Goal: Task Accomplishment & Management: Complete application form

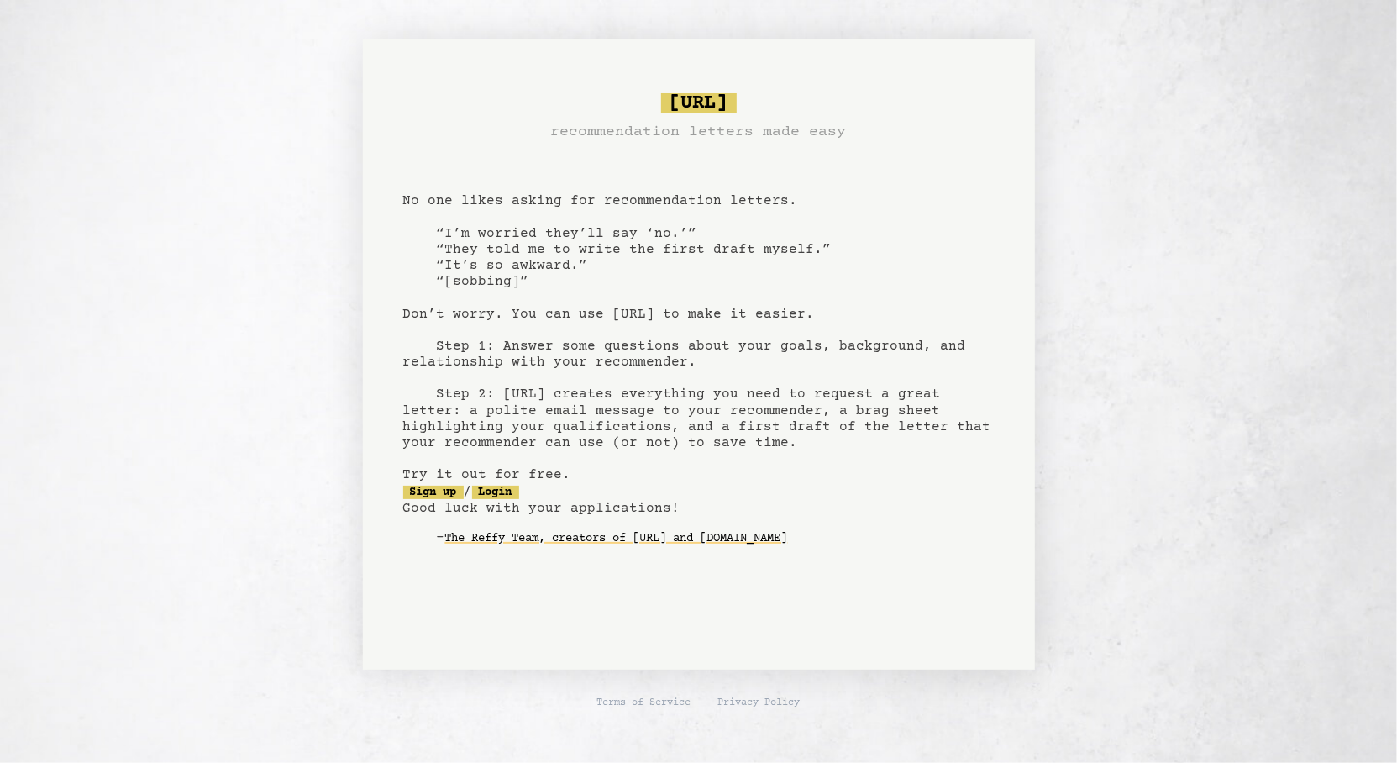
click at [568, 382] on pre "[URL] recommendation letters made easy No one likes asking for recommendation l…" at bounding box center [698, 333] width 591 height 492
click at [569, 396] on pre "bragsheet.ai recommendation letters made easy No one likes asking for recommend…" at bounding box center [698, 333] width 591 height 492
click at [484, 393] on pre "bragsheet.ai recommendation letters made easy No one likes asking for recommend…" at bounding box center [698, 333] width 591 height 492
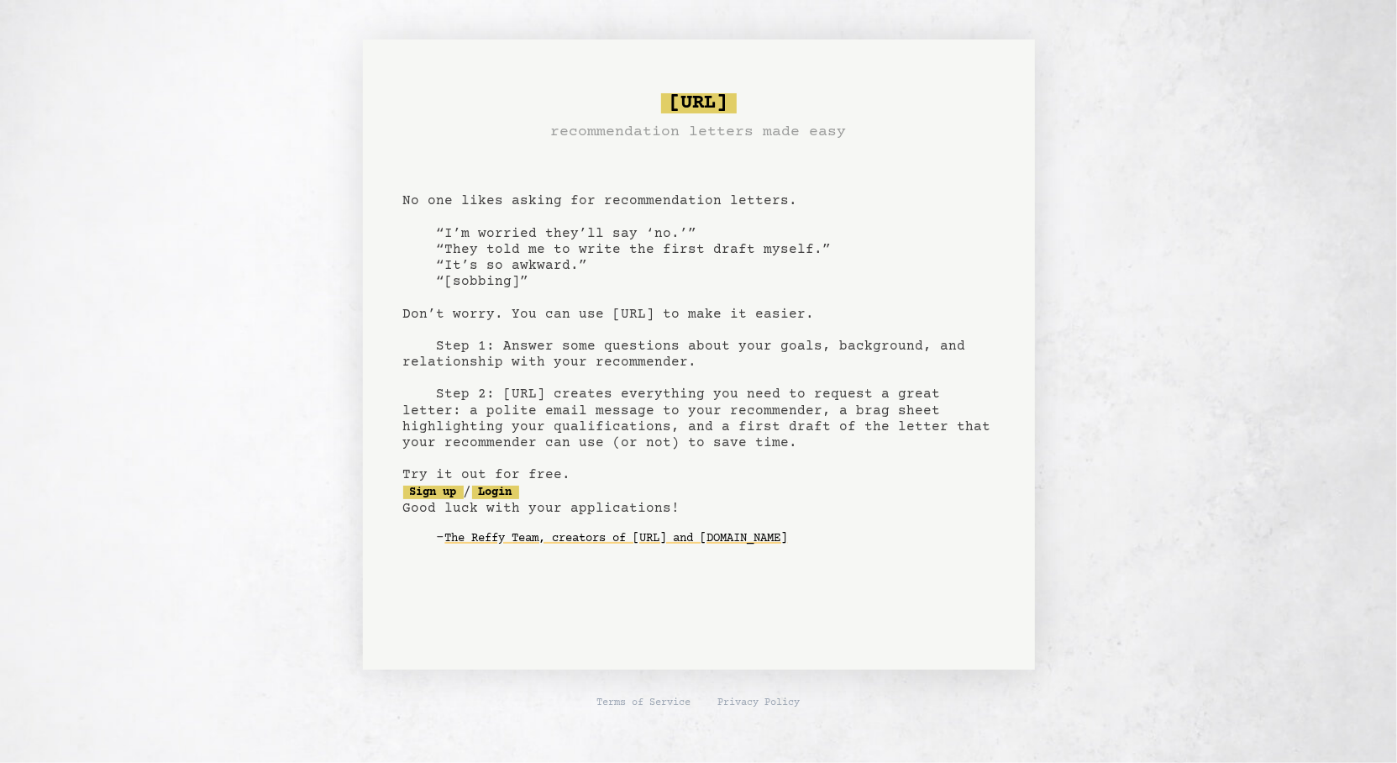
click at [607, 373] on pre "bragsheet.ai recommendation letters made easy No one likes asking for recommend…" at bounding box center [698, 333] width 591 height 492
click at [446, 498] on link "Sign up" at bounding box center [433, 491] width 60 height 13
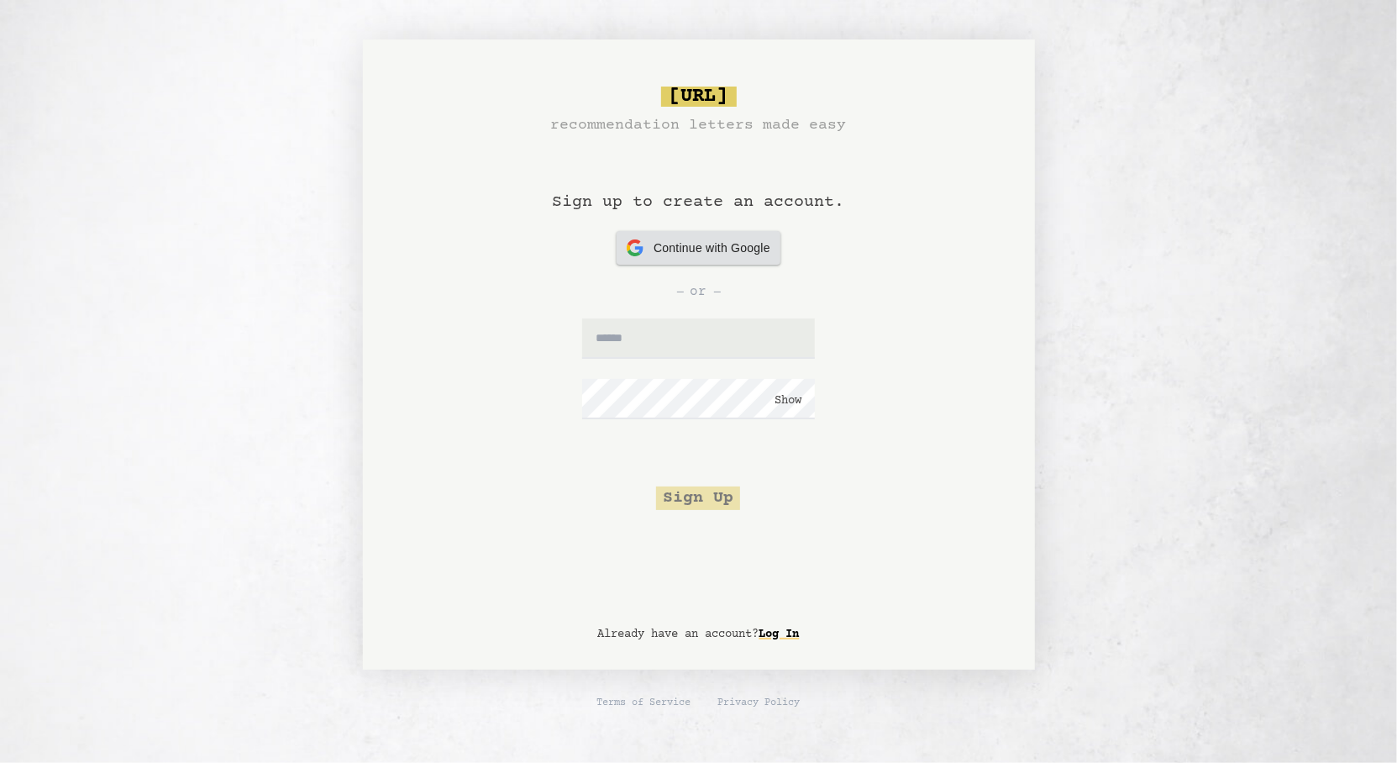
click at [682, 247] on span "Continue with Google" at bounding box center [711, 248] width 117 height 18
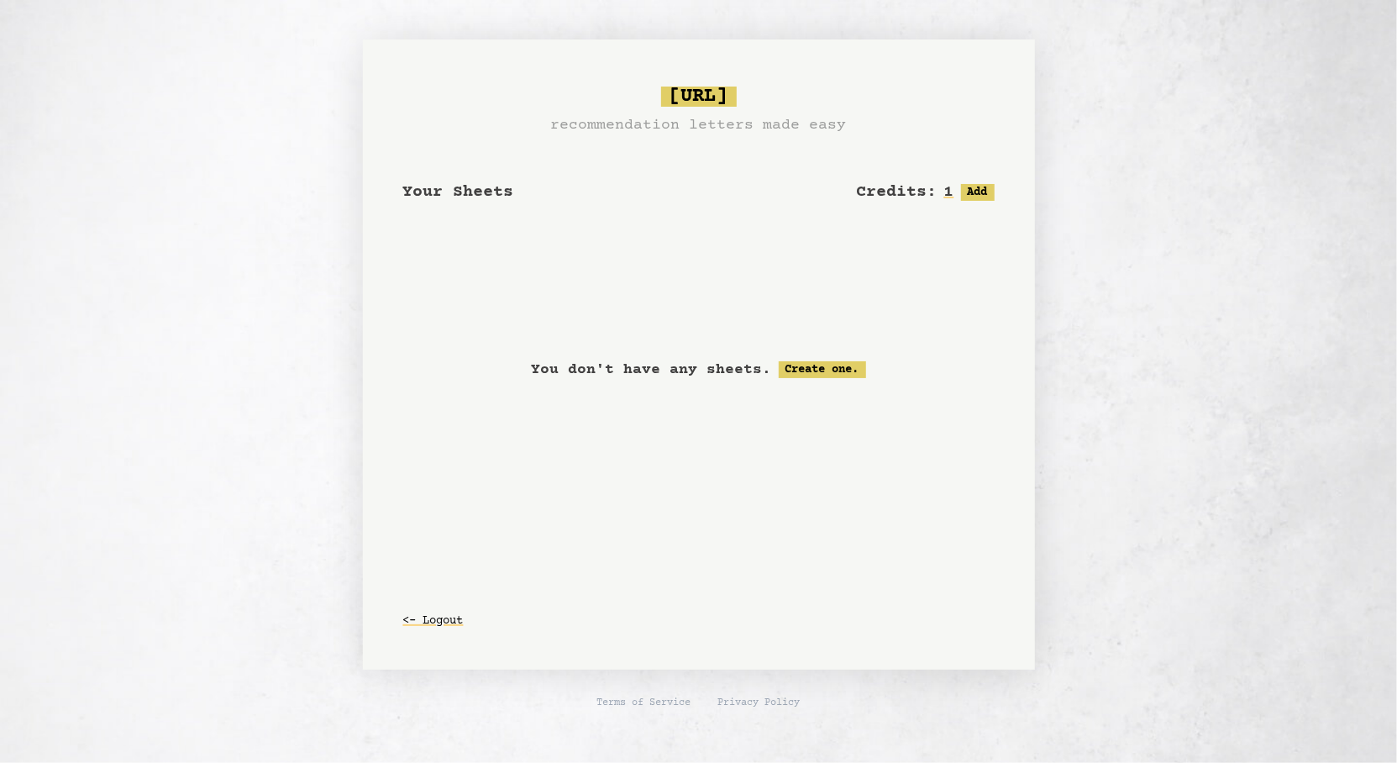
click at [548, 203] on div "Your Sheets Credits: 1 Free: 1, Paid: 0 Add" at bounding box center [698, 184] width 591 height 40
click at [832, 375] on link "Create one." at bounding box center [822, 369] width 87 height 17
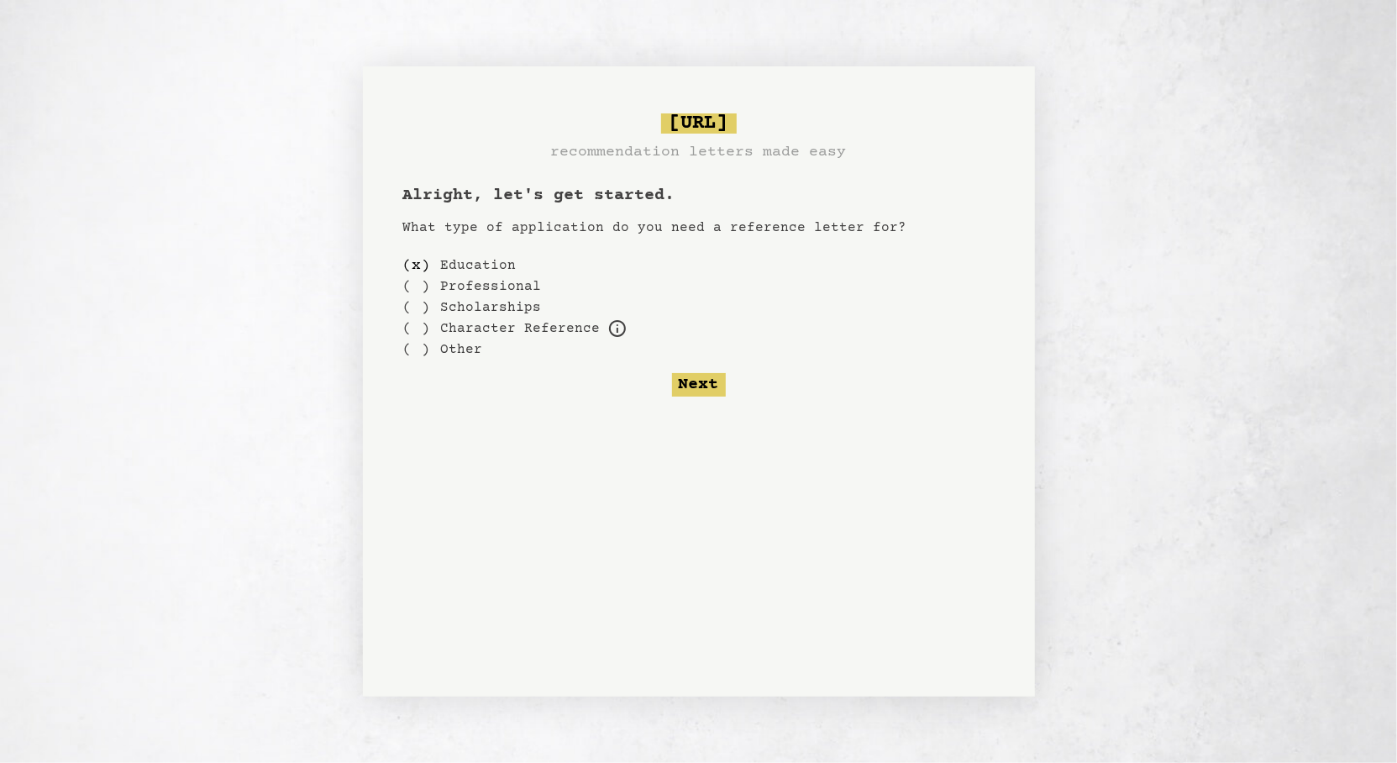
click at [475, 258] on label "Education" at bounding box center [479, 265] width 76 height 20
click at [504, 265] on label "Education" at bounding box center [479, 265] width 76 height 20
click at [690, 379] on button "Next" at bounding box center [699, 385] width 54 height 24
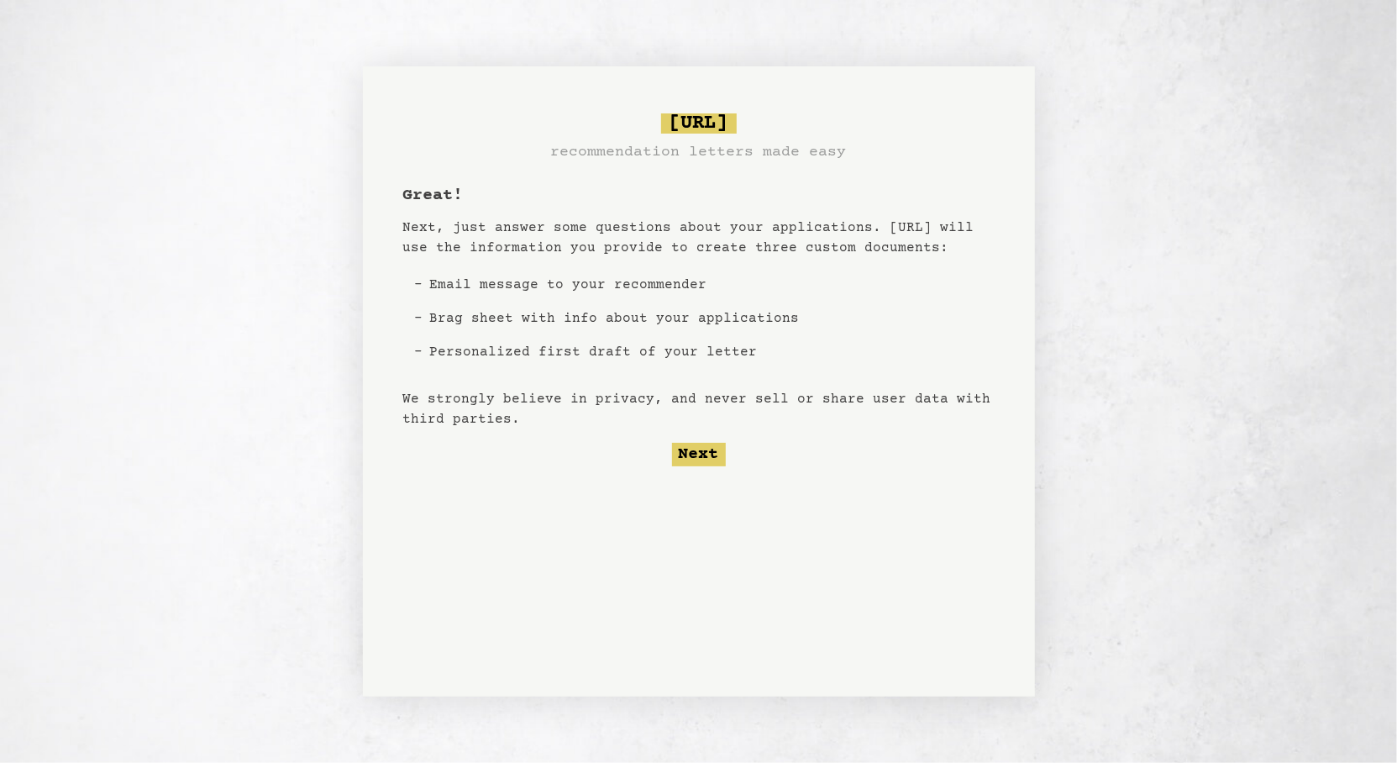
click at [677, 282] on li "Email message to your recommender" at bounding box center [614, 285] width 383 height 34
click at [686, 285] on li "Email message to your recommender" at bounding box center [614, 285] width 383 height 34
click at [707, 443] on button "Next" at bounding box center [699, 455] width 54 height 24
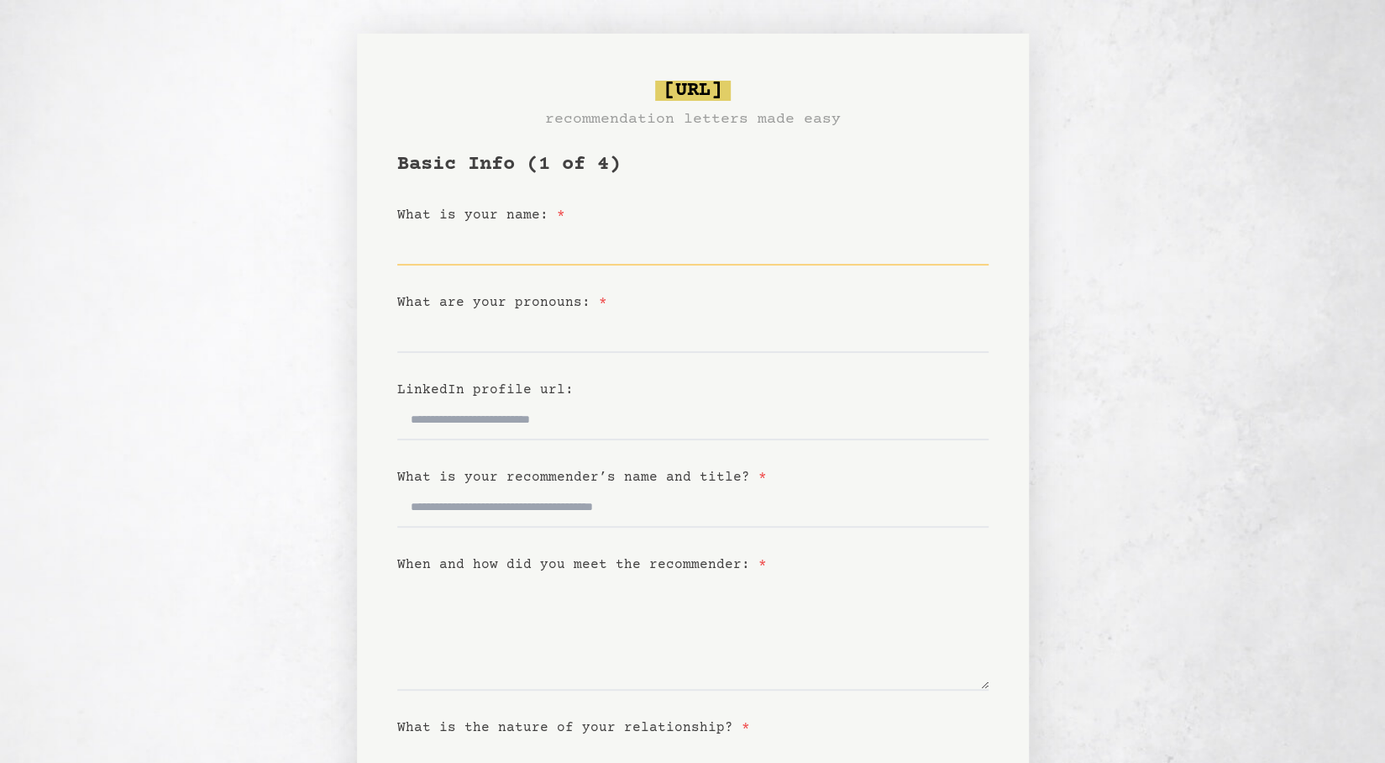
click at [596, 249] on input "What is your name: *" at bounding box center [692, 245] width 591 height 40
type input "**********"
